Goal: Information Seeking & Learning: Learn about a topic

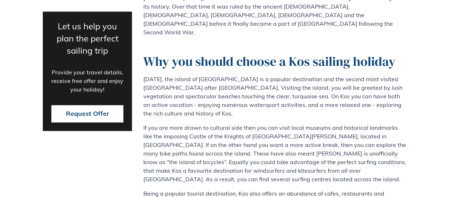
scroll to position [422, 0]
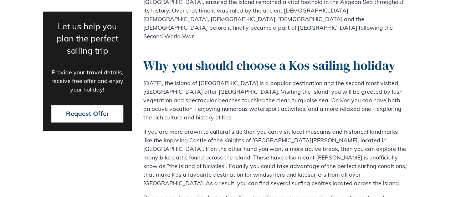
click at [284, 82] on p "[DATE], the island of [GEOGRAPHIC_DATA] is a popular destination and the second…" at bounding box center [275, 99] width 265 height 43
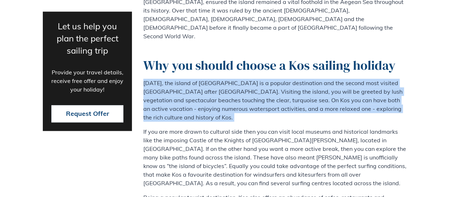
click at [284, 82] on p "[DATE], the island of [GEOGRAPHIC_DATA] is a popular destination and the second…" at bounding box center [275, 99] width 265 height 43
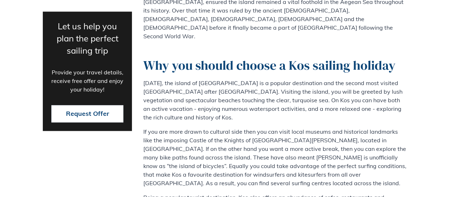
click at [277, 127] on p "If you are more drawn to cultural side then you can visit local museums and his…" at bounding box center [275, 157] width 265 height 60
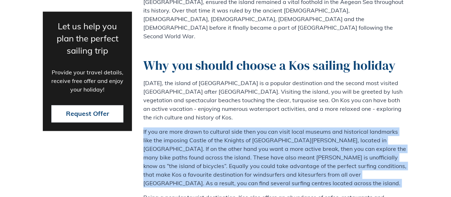
click at [277, 127] on p "If you are more drawn to cultural side then you can visit local museums and his…" at bounding box center [275, 157] width 265 height 60
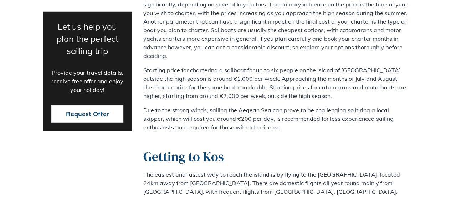
scroll to position [2036, 0]
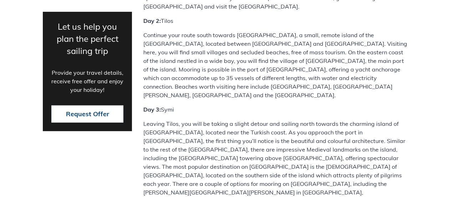
scroll to position [3865, 0]
